Goal: Transaction & Acquisition: Purchase product/service

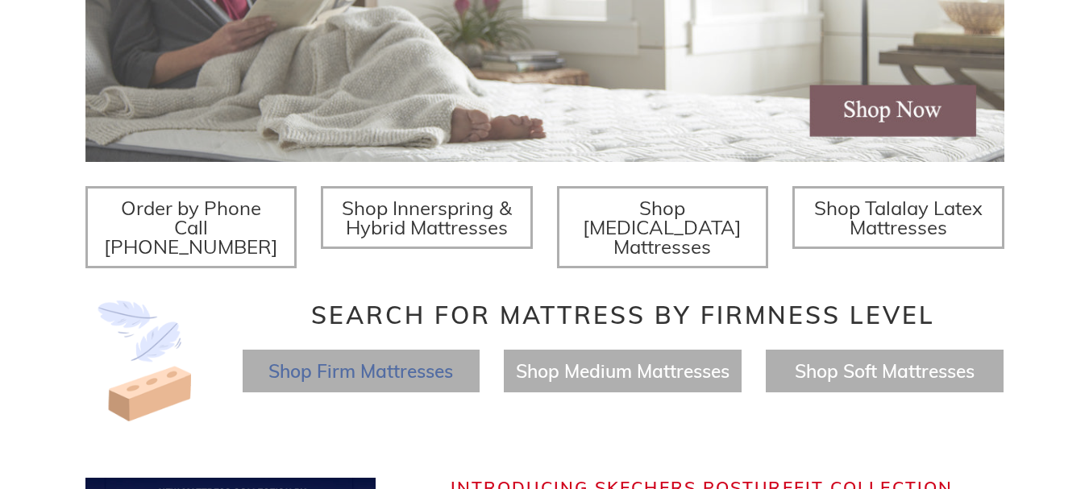
click at [431, 359] on span "Shop Firm Mattresses" at bounding box center [360, 370] width 185 height 23
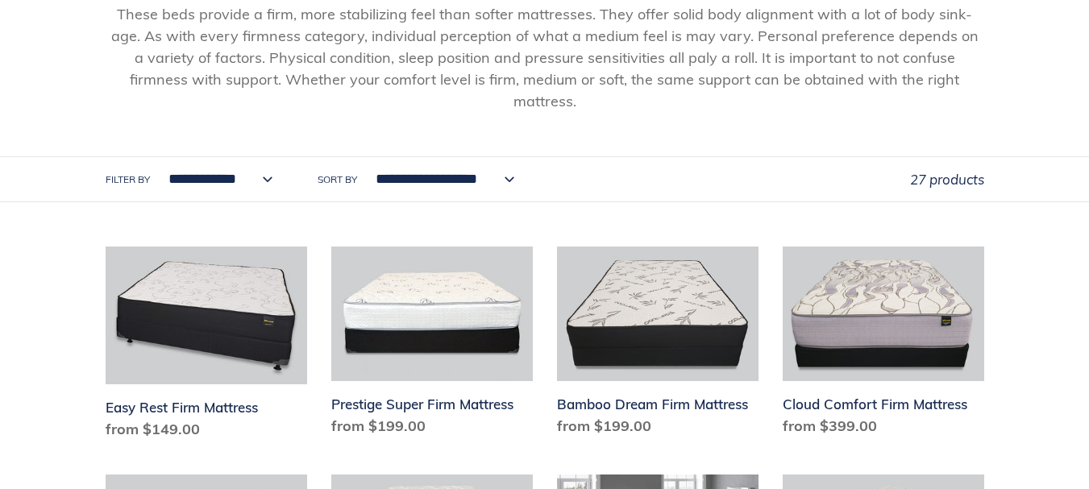
scroll to position [242, 0]
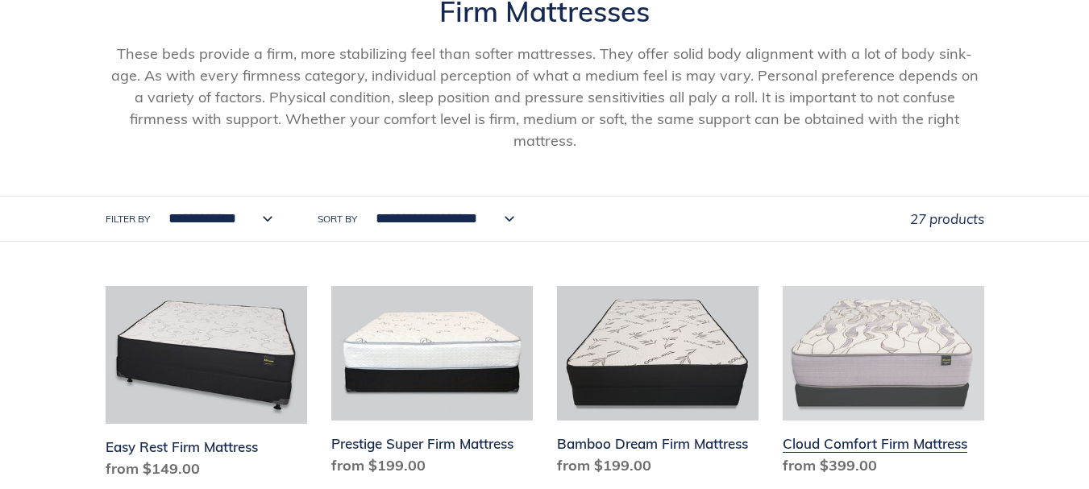
click at [866, 332] on link "Cloud Comfort Firm Mattress" at bounding box center [882, 384] width 201 height 197
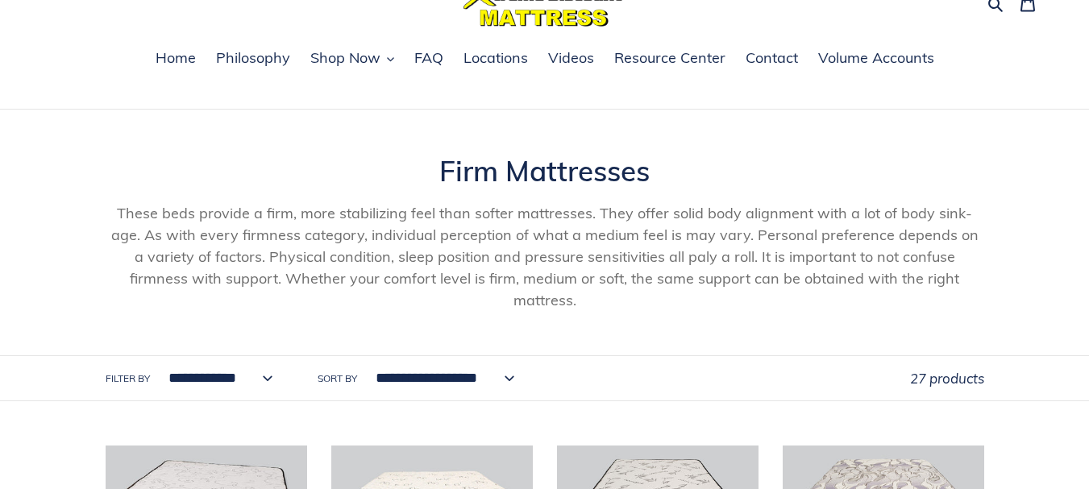
scroll to position [0, 0]
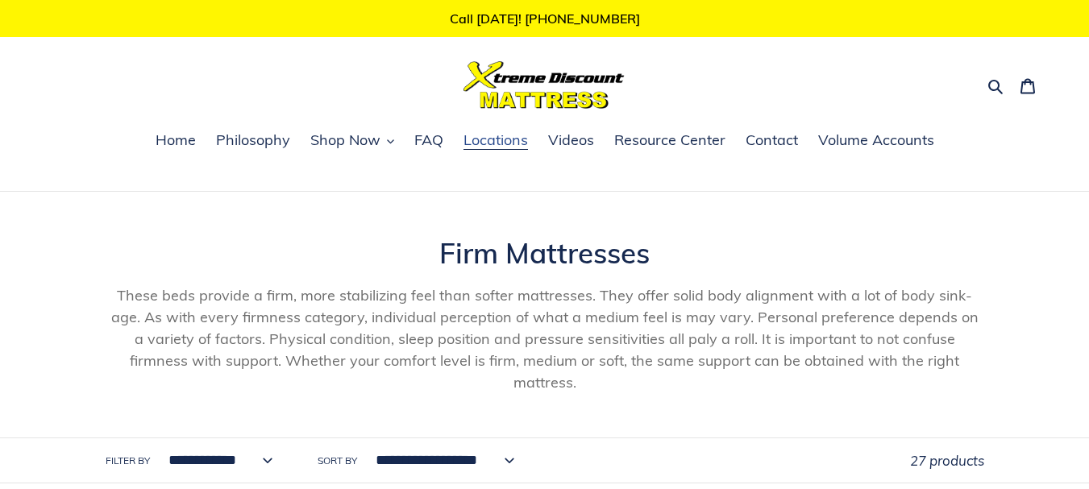
click at [483, 141] on span "Locations" at bounding box center [495, 140] width 64 height 19
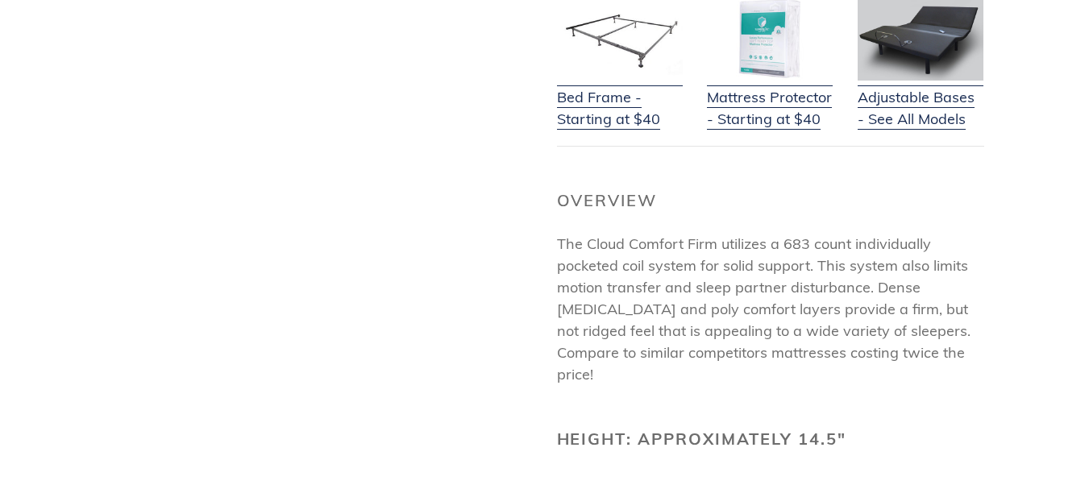
scroll to position [725, 0]
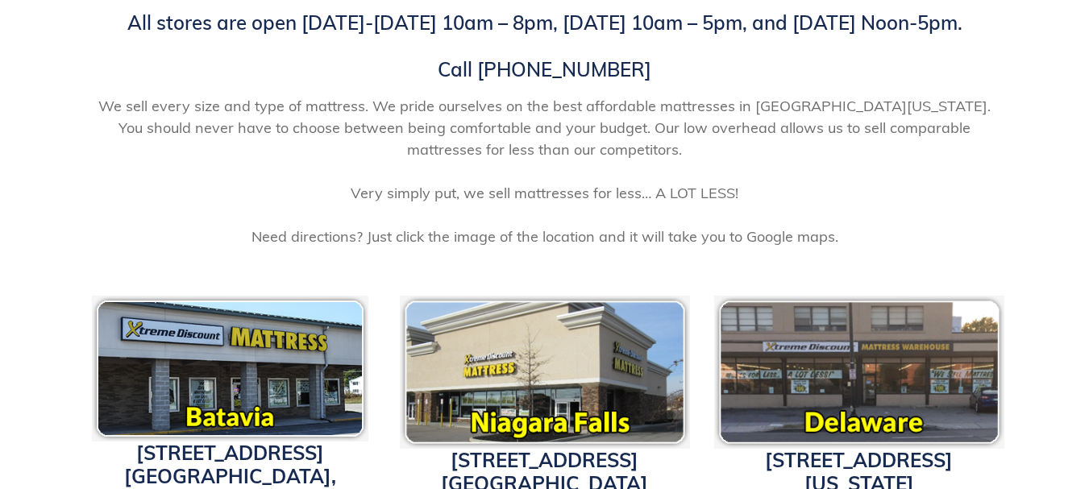
scroll to position [242, 0]
